Goal: Information Seeking & Learning: Compare options

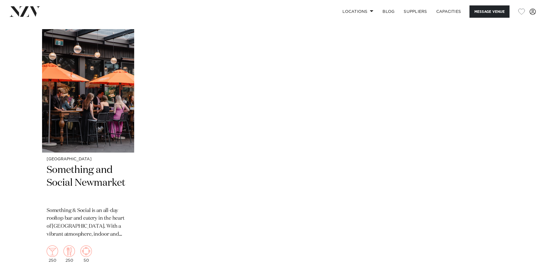
scroll to position [1201, 0]
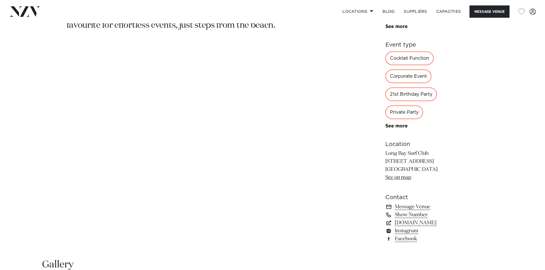
scroll to position [372, 0]
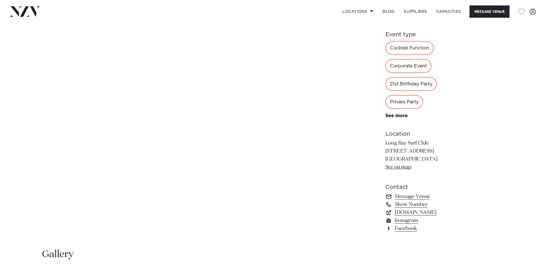
click at [392, 64] on div "Corporate Event" at bounding box center [408, 66] width 46 height 14
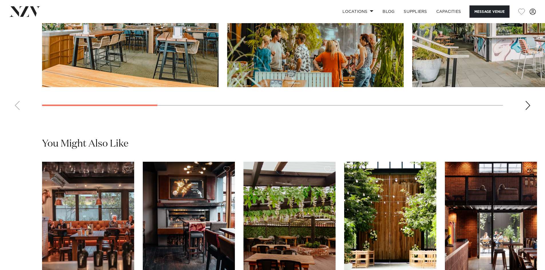
scroll to position [772, 0]
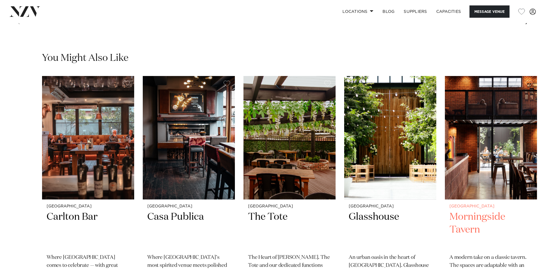
click at [473, 123] on img "5 / 10" at bounding box center [490, 137] width 92 height 123
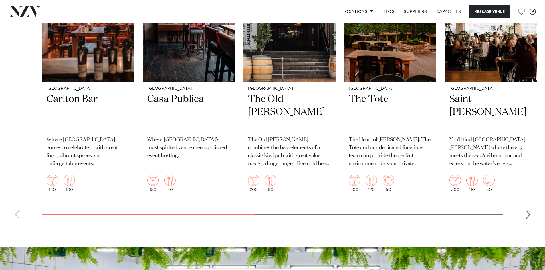
scroll to position [915, 0]
